Goal: Task Accomplishment & Management: Complete application form

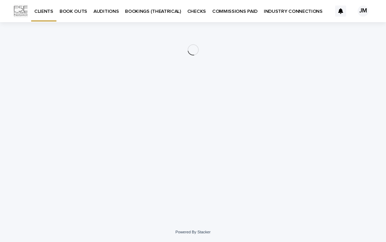
click at [133, 10] on p "BOOKINGS (THEATRICAL)" at bounding box center [153, 7] width 56 height 15
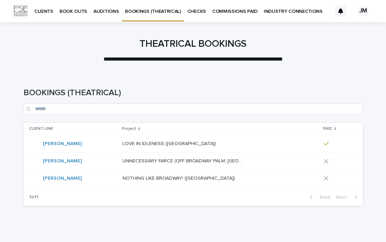
click at [77, 8] on p "BOOK OUTS" at bounding box center [73, 7] width 28 height 15
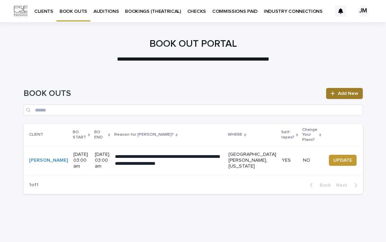
click at [335, 90] on link "Add New" at bounding box center [344, 93] width 36 height 11
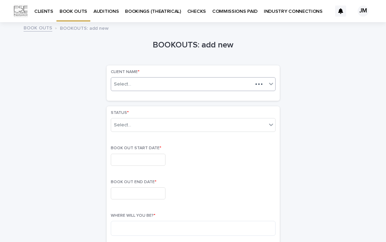
click at [150, 80] on div "Select..." at bounding box center [181, 84] width 141 height 9
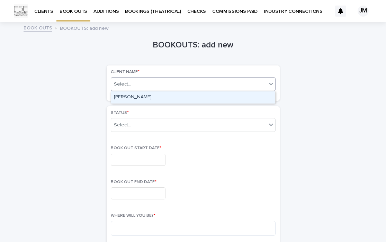
click at [156, 96] on div "[PERSON_NAME]" at bounding box center [193, 97] width 164 height 12
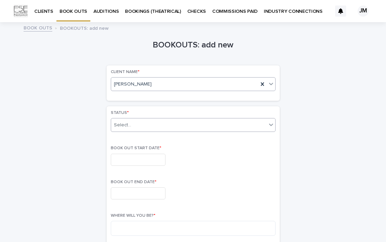
click at [163, 126] on div "Select..." at bounding box center [188, 124] width 155 height 11
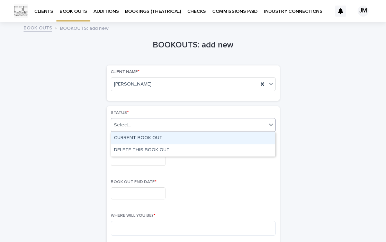
click at [157, 138] on div "CURRENT BOOK OUT" at bounding box center [193, 138] width 164 height 12
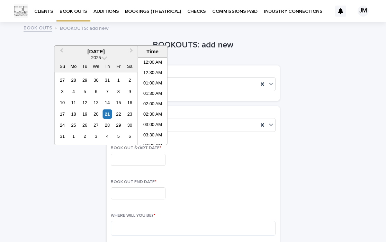
click at [153, 159] on input "text" at bounding box center [138, 160] width 55 height 12
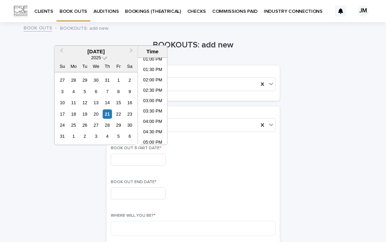
click at [106, 57] on span at bounding box center [104, 57] width 6 height 6
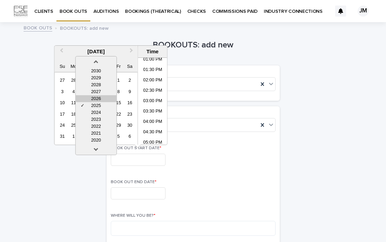
click at [105, 96] on div "2026" at bounding box center [95, 98] width 41 height 7
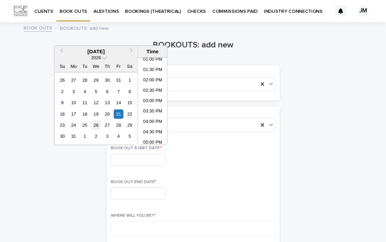
click at [99, 125] on div "26" at bounding box center [95, 124] width 9 height 9
type input "**********"
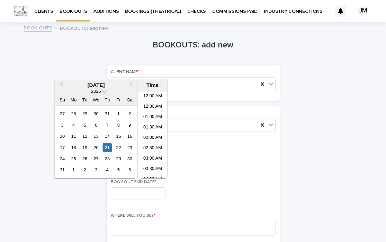
click at [126, 191] on input "text" at bounding box center [138, 193] width 55 height 12
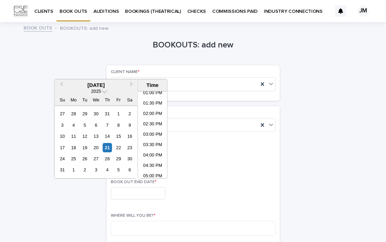
click at [107, 91] on div "2025" at bounding box center [95, 91] width 83 height 6
click at [104, 91] on span at bounding box center [104, 91] width 6 height 6
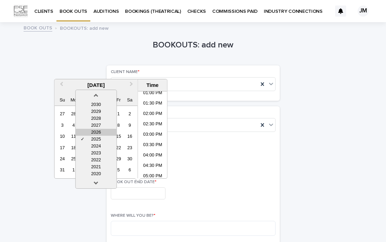
click at [103, 134] on div "2026" at bounding box center [95, 132] width 41 height 7
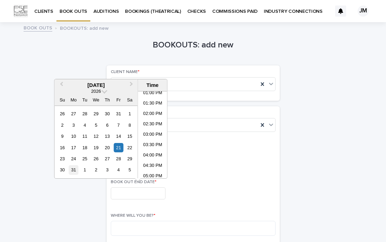
click at [75, 172] on div "31" at bounding box center [73, 169] width 9 height 9
type input "**********"
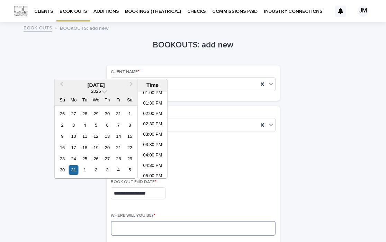
click at [183, 225] on textarea at bounding box center [193, 228] width 165 height 15
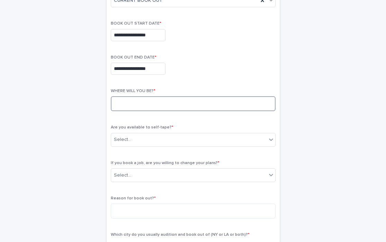
scroll to position [130, 0]
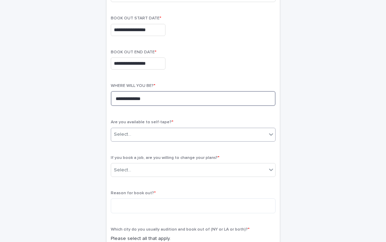
type textarea "**********"
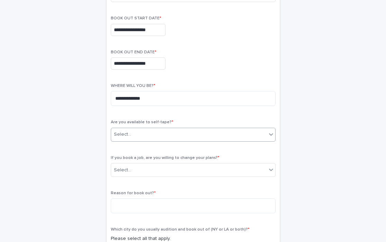
click at [180, 135] on div "Select..." at bounding box center [188, 134] width 155 height 11
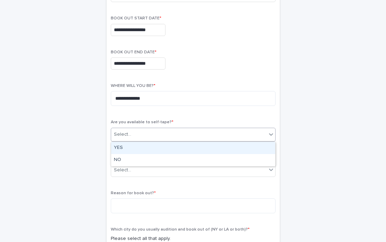
click at [131, 147] on div "YES" at bounding box center [193, 148] width 164 height 12
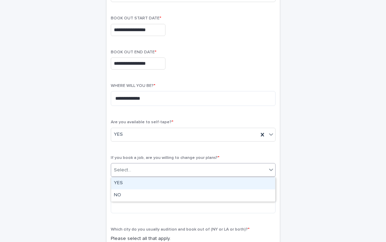
click at [142, 168] on div "Select..." at bounding box center [188, 169] width 155 height 11
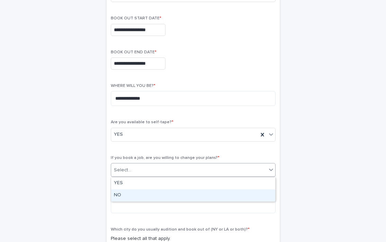
drag, startPoint x: 141, startPoint y: 189, endPoint x: 140, endPoint y: 193, distance: 3.9
click at [140, 193] on div "NO" at bounding box center [193, 195] width 164 height 12
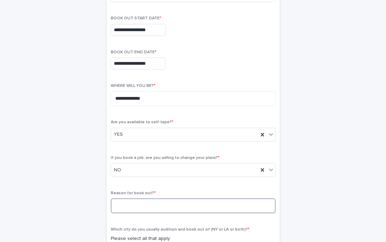
click at [141, 205] on textarea at bounding box center [193, 205] width 165 height 15
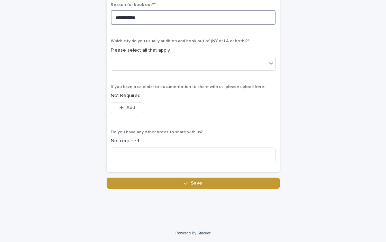
scroll to position [319, 0]
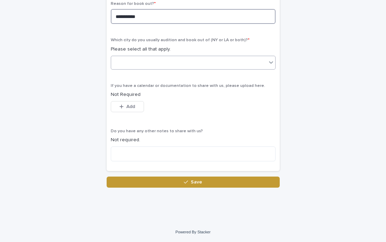
type textarea "**********"
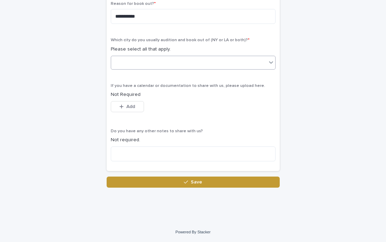
click at [165, 62] on div at bounding box center [188, 62] width 155 height 11
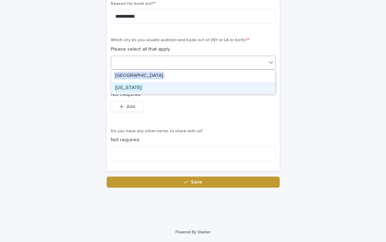
click at [129, 88] on span "[US_STATE]" at bounding box center [128, 88] width 29 height 8
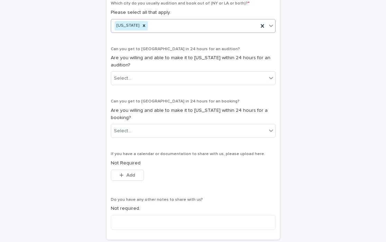
scroll to position [375, 0]
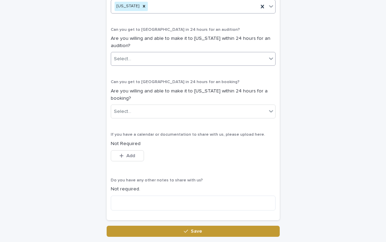
click at [158, 57] on div "Select..." at bounding box center [188, 58] width 155 height 11
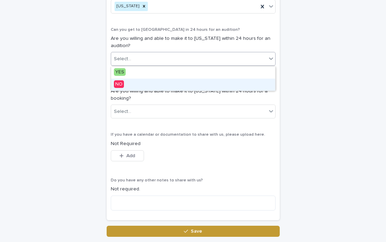
click at [120, 83] on span "NO" at bounding box center [119, 84] width 10 height 8
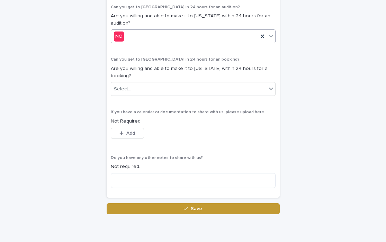
scroll to position [415, 0]
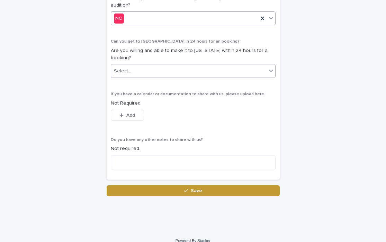
click at [136, 68] on div "Select..." at bounding box center [188, 70] width 155 height 11
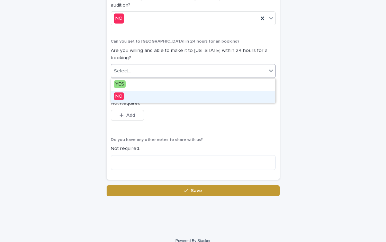
click at [120, 95] on span "NO" at bounding box center [119, 96] width 10 height 8
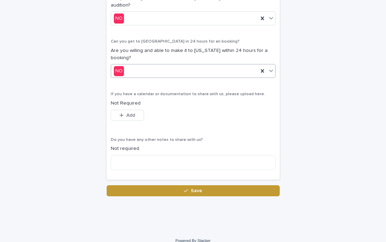
scroll to position [424, 0]
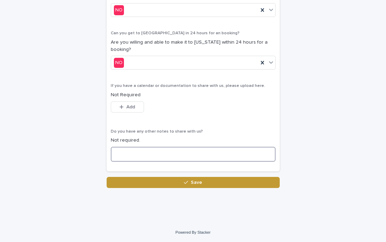
click at [138, 153] on textarea at bounding box center [193, 154] width 165 height 15
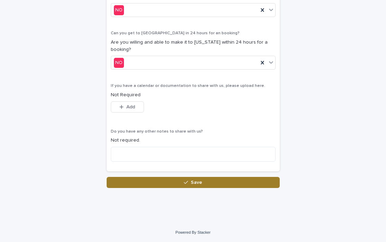
click at [204, 182] on button "Save" at bounding box center [193, 182] width 173 height 11
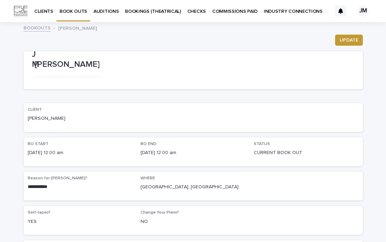
click at [202, 11] on div "CHECKS" at bounding box center [196, 7] width 25 height 15
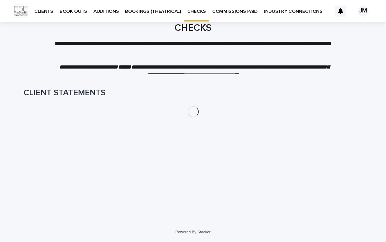
click at [224, 12] on p "COMMISSIONS PAID" at bounding box center [234, 7] width 45 height 15
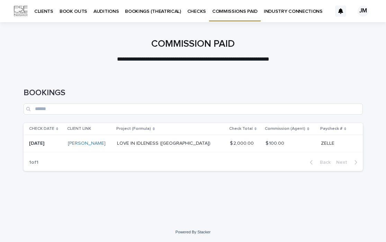
click at [269, 12] on p "INDUSTRY CONNECTIONS" at bounding box center [292, 7] width 59 height 15
